Goal: Task Accomplishment & Management: Manage account settings

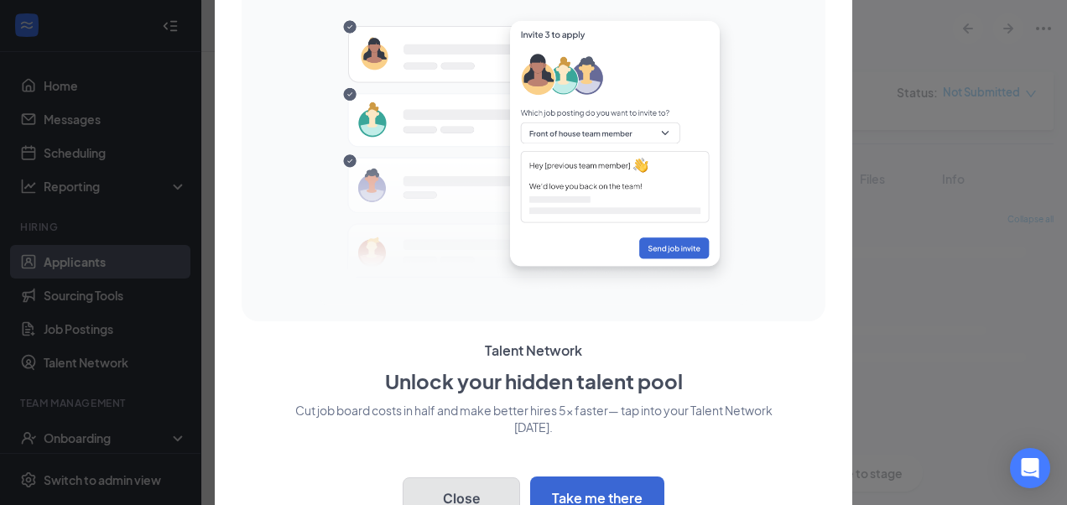
click at [464, 482] on button "Close" at bounding box center [461, 498] width 117 height 42
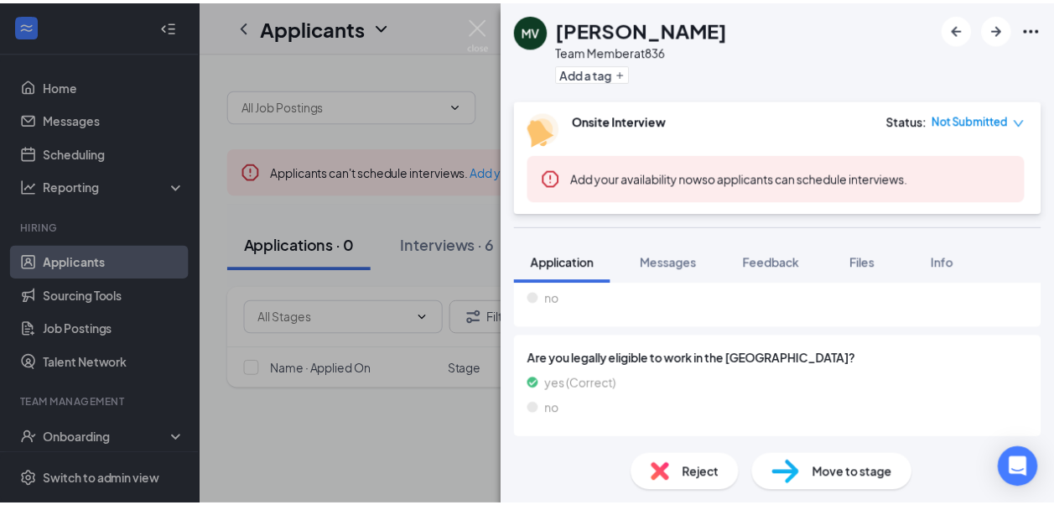
scroll to position [1136, 0]
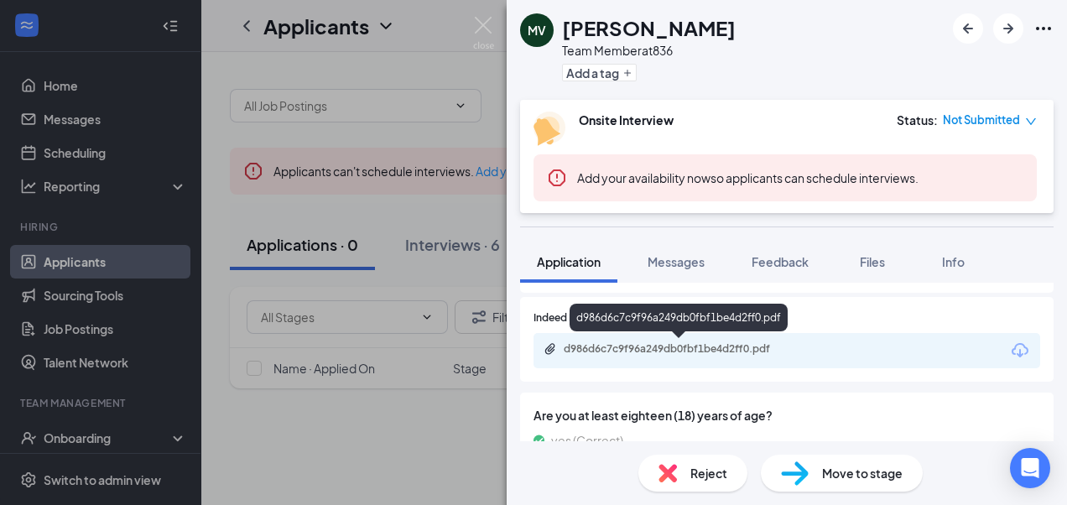
click at [682, 349] on div "d986d6c7c9f96a249db0fbf1be4d2ff0.pdf" at bounding box center [681, 348] width 235 height 13
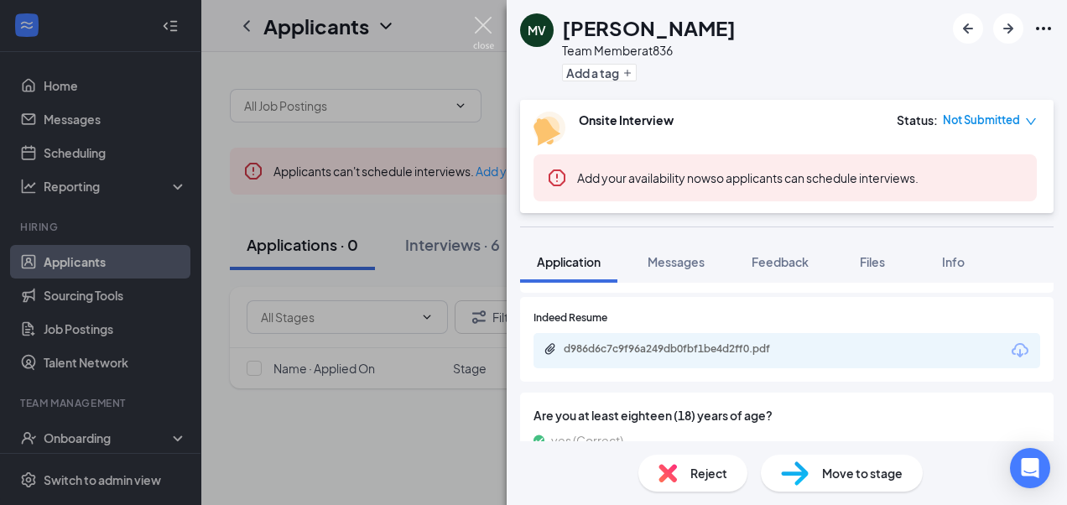
click at [485, 21] on img at bounding box center [483, 33] width 21 height 33
click at [482, 23] on div "Applicants TC" at bounding box center [634, 26] width 866 height 52
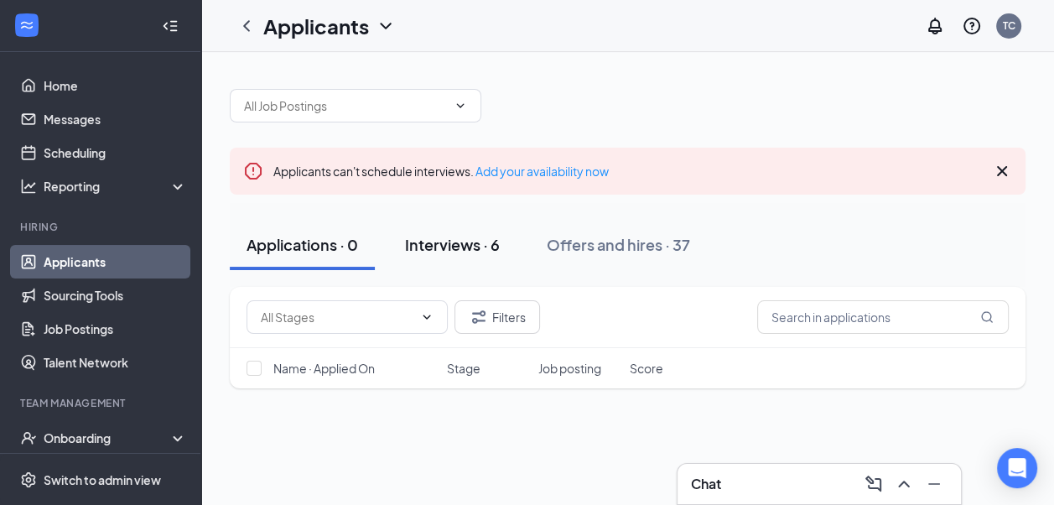
click at [465, 244] on div "Interviews · 6" at bounding box center [452, 244] width 95 height 21
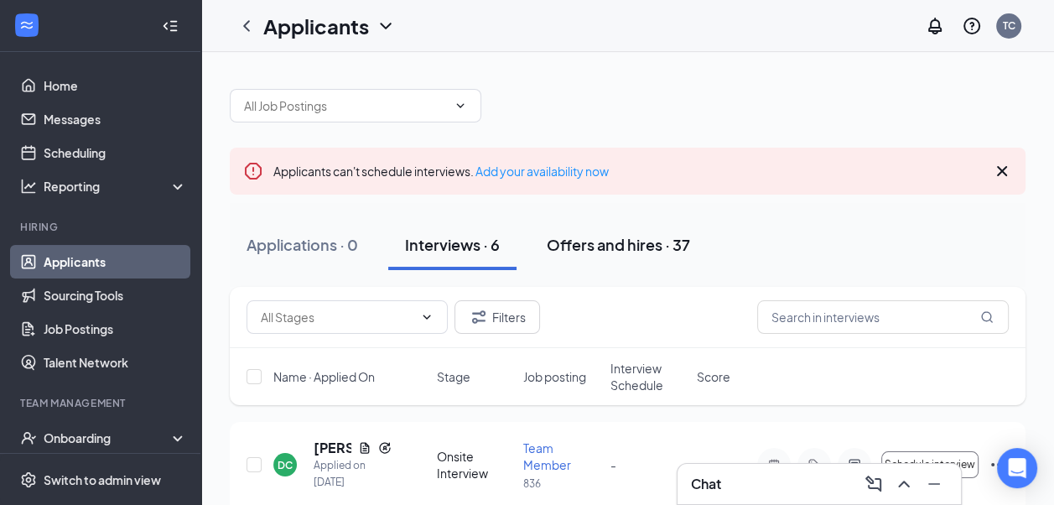
click at [605, 242] on div "Offers and hires · 37" at bounding box center [618, 244] width 143 height 21
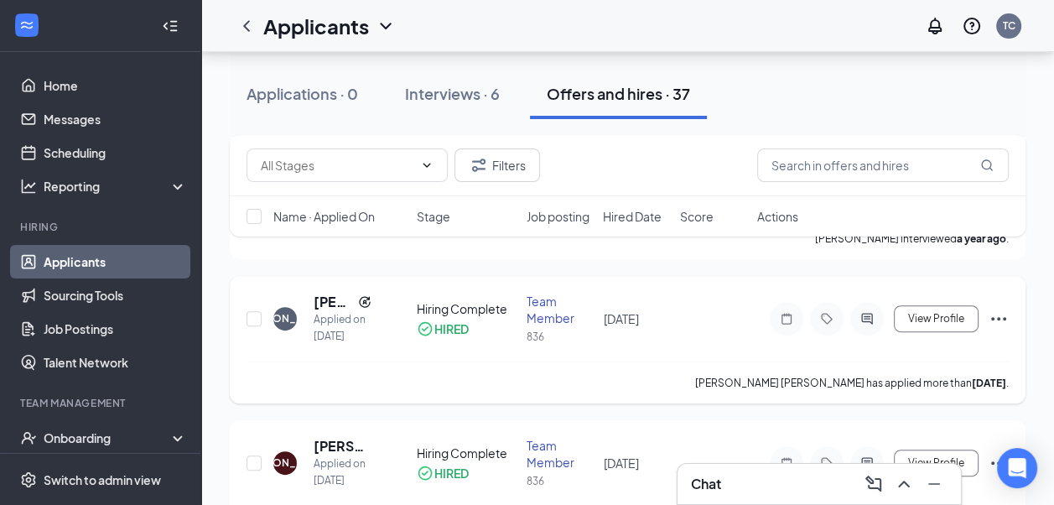
scroll to position [419, 0]
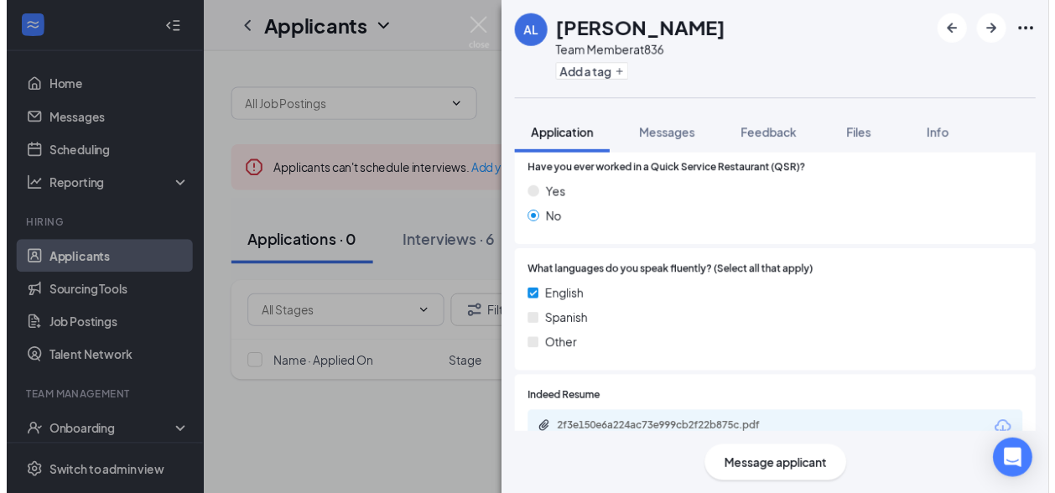
scroll to position [1090, 0]
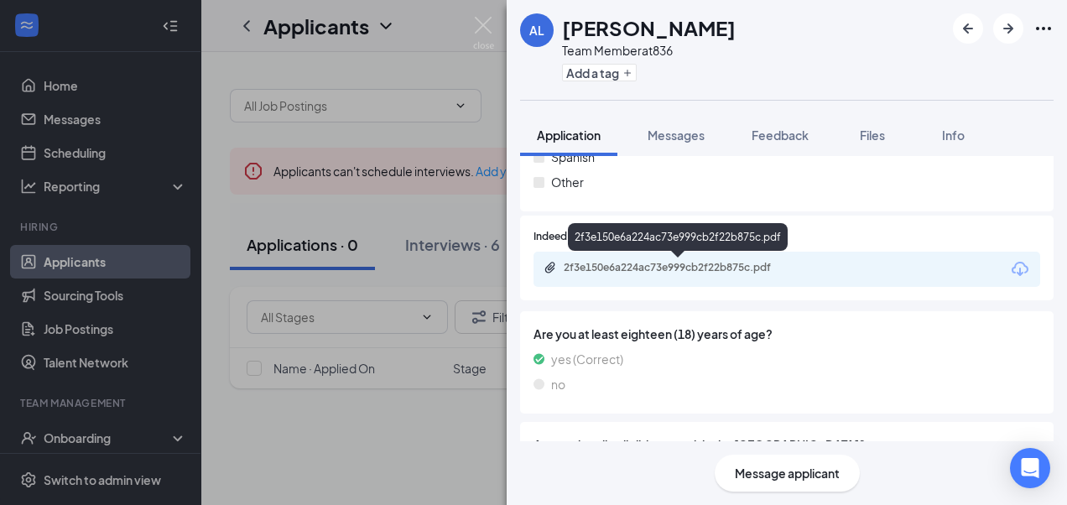
click at [691, 269] on div "2f3e150e6a224ac73e999cb2f22b875c.pdf" at bounding box center [681, 267] width 235 height 13
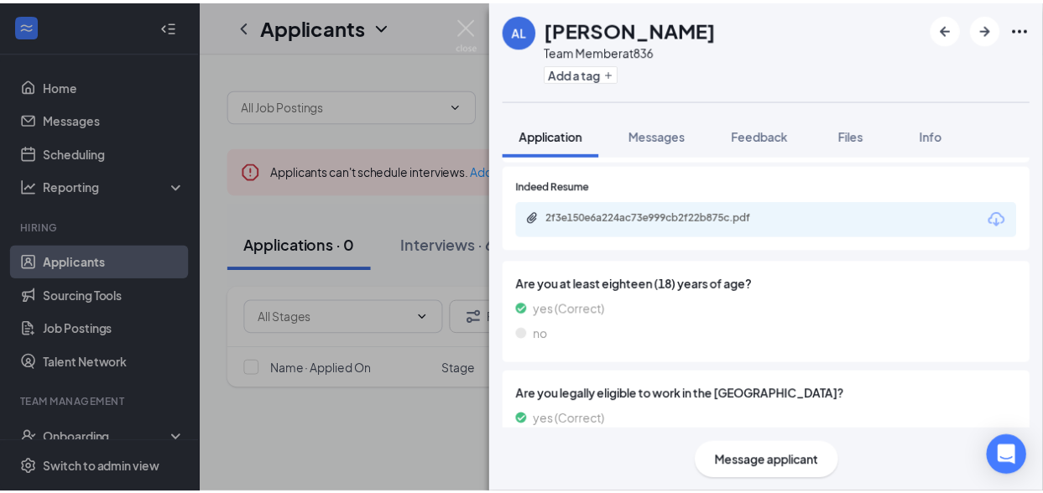
scroll to position [1188, 0]
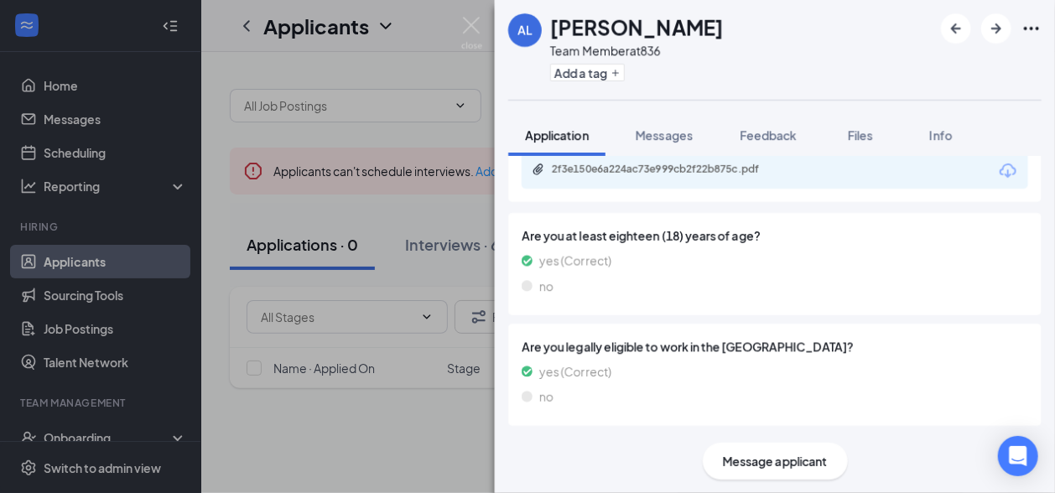
drag, startPoint x: 450, startPoint y: 269, endPoint x: 471, endPoint y: 26, distance: 244.1
click at [450, 268] on div "AL Aaron Lewis Team Member at 836 Add a tag Application Messages Feedback Files…" at bounding box center [527, 246] width 1055 height 493
click at [471, 26] on div "Applicants TC" at bounding box center [628, 26] width 854 height 52
